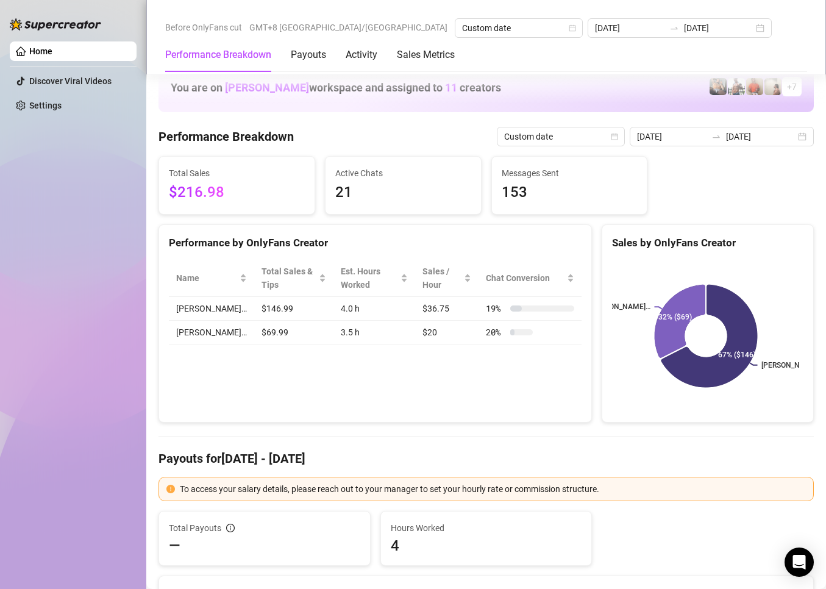
scroll to position [1525, 0]
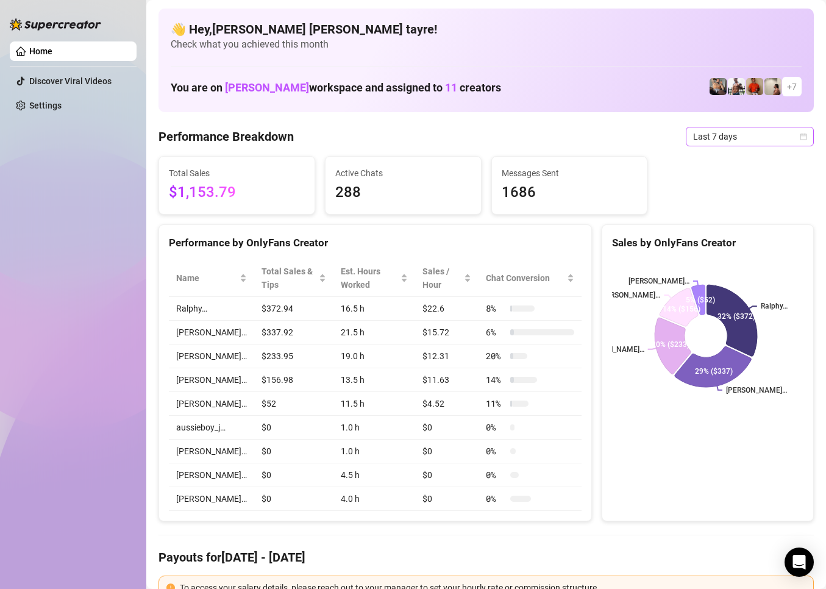
click at [728, 143] on span "Last 7 days" at bounding box center [749, 136] width 113 height 18
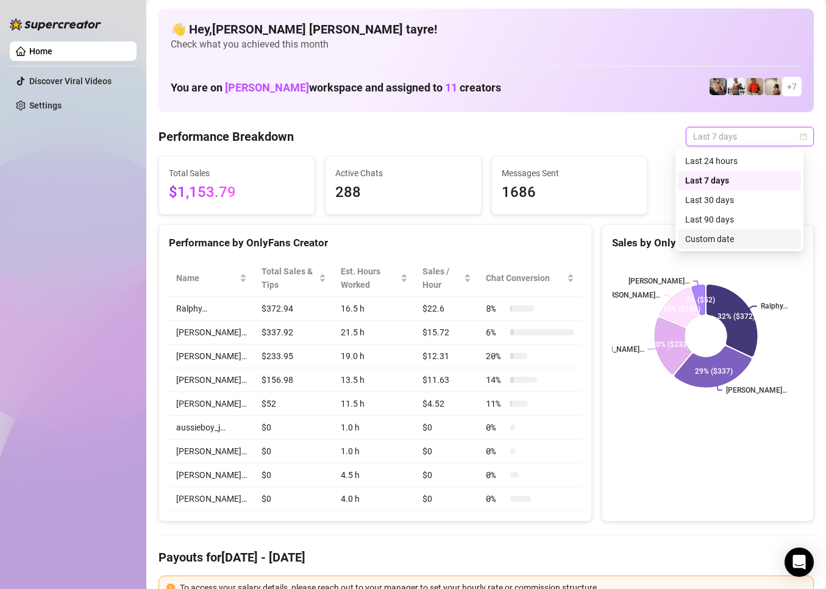
click at [693, 240] on div "Custom date" at bounding box center [740, 238] width 109 height 13
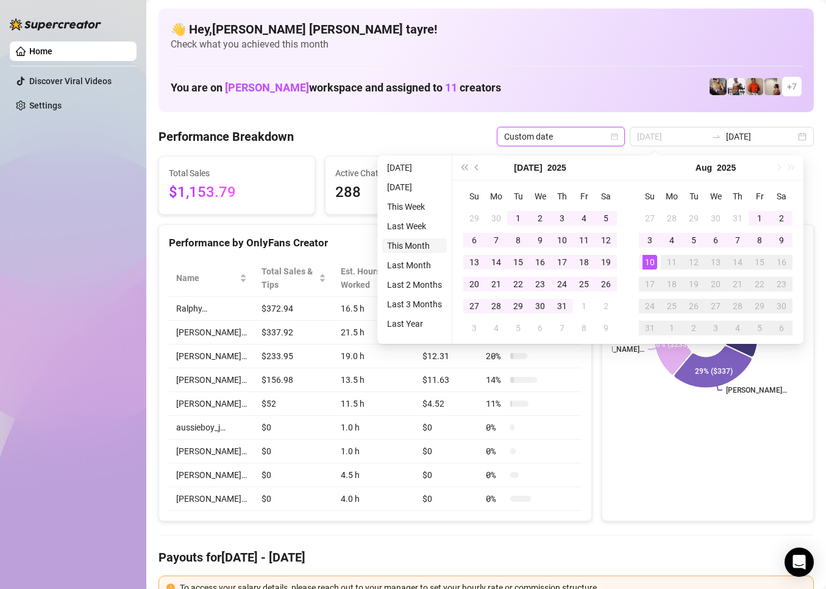
type input "[DATE]"
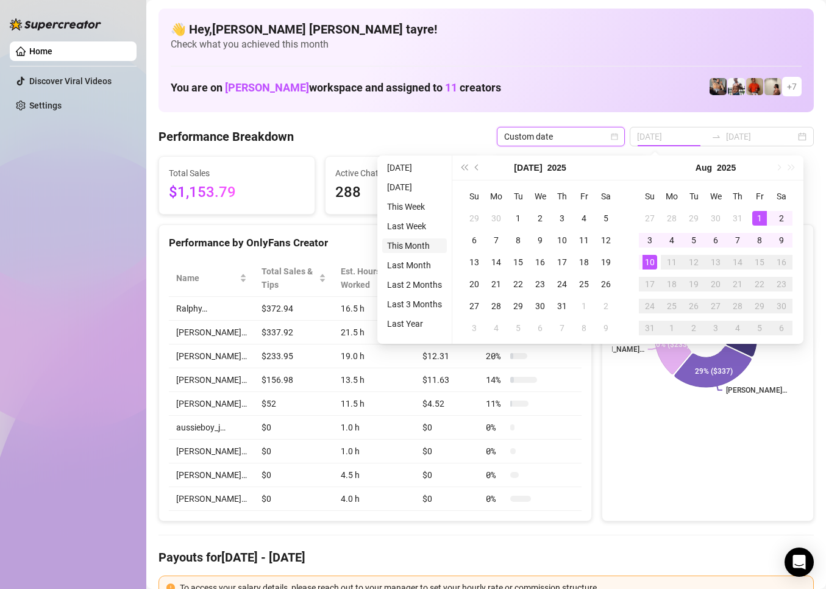
click at [410, 247] on li "This Month" at bounding box center [414, 245] width 65 height 15
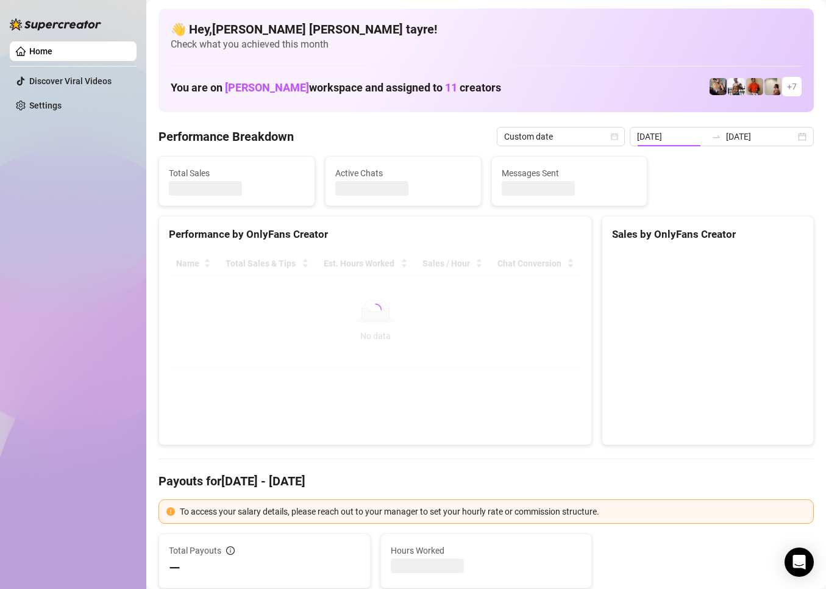
type input "[DATE]"
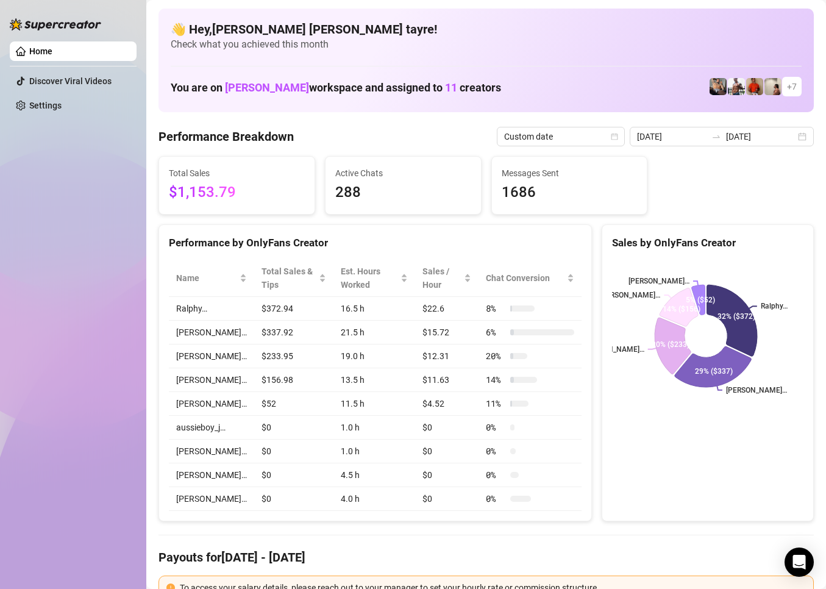
click at [121, 225] on div "Home Discover Viral Videos Settings" at bounding box center [73, 289] width 127 height 578
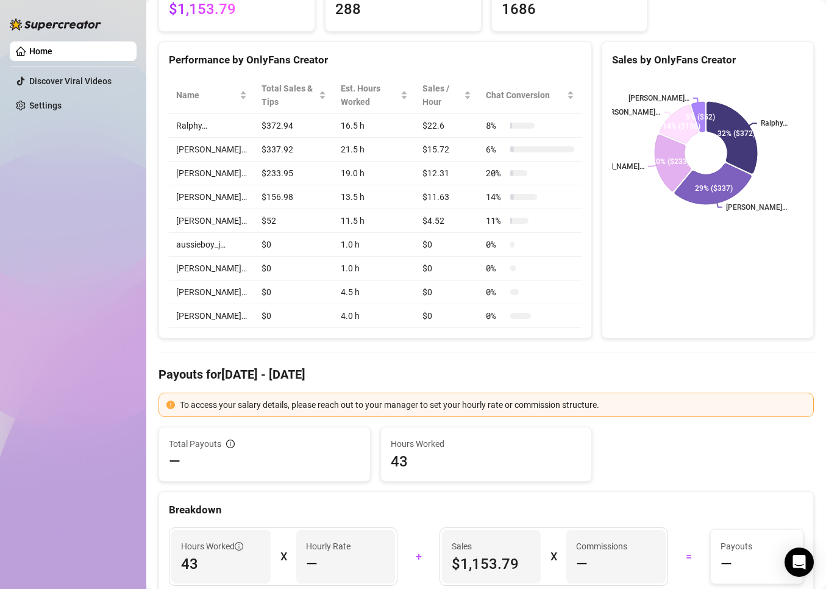
scroll to position [61, 0]
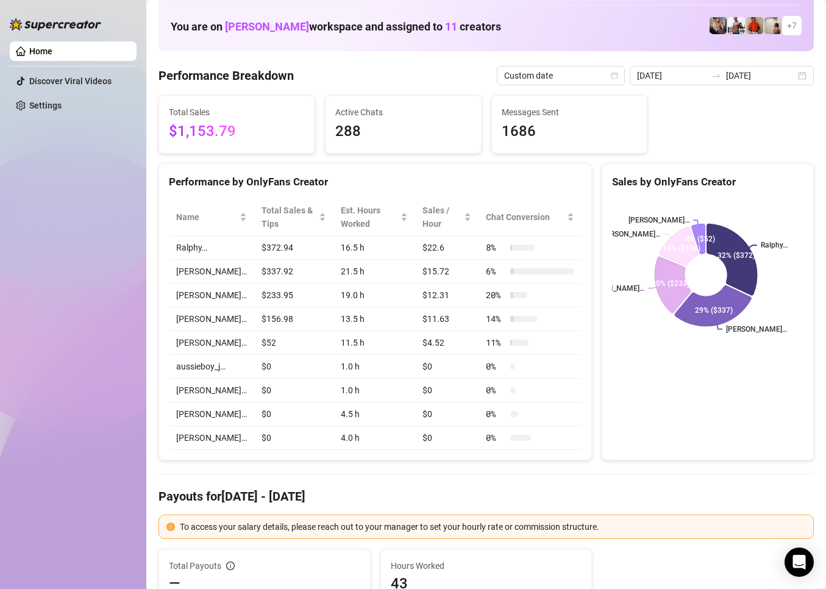
click at [129, 271] on div "Home Discover Viral Videos Settings" at bounding box center [73, 289] width 127 height 578
click at [66, 336] on div "Home Discover Viral Videos Settings" at bounding box center [73, 289] width 127 height 578
